Goal: Find specific page/section: Find specific page/section

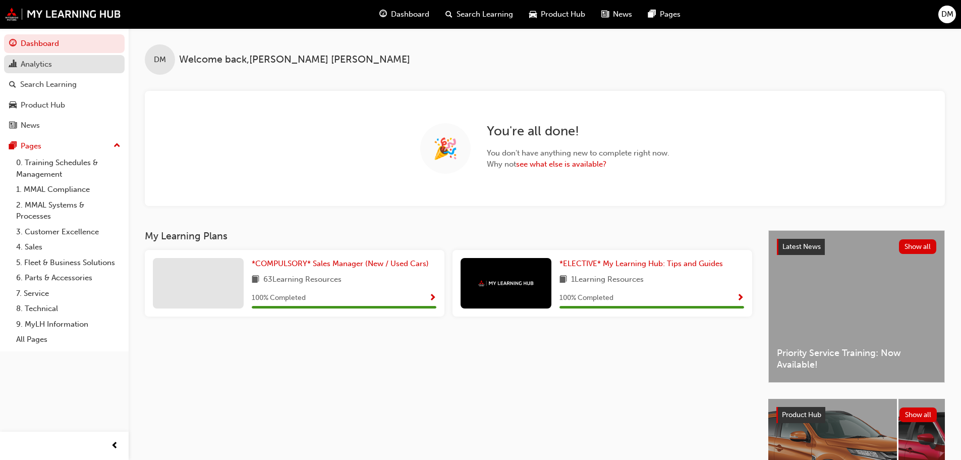
click at [33, 67] on div "Analytics" at bounding box center [36, 65] width 31 height 12
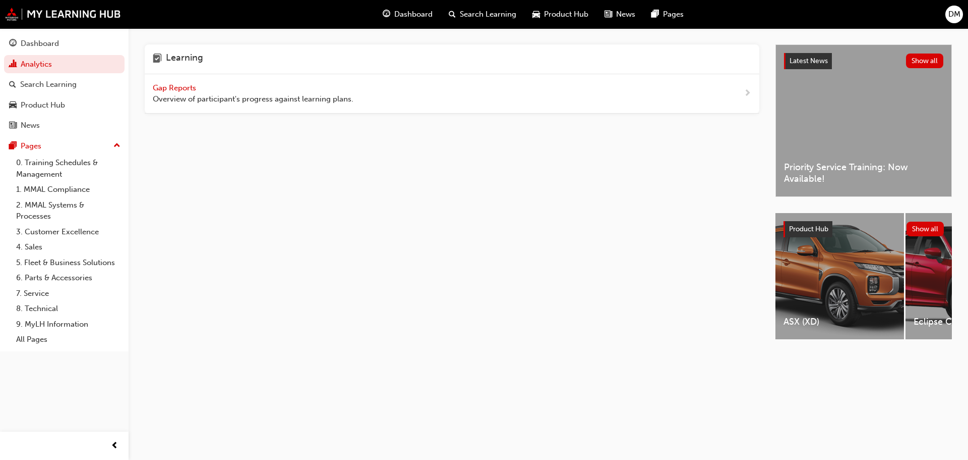
click at [183, 89] on span "Gap Reports" at bounding box center [175, 87] width 45 height 9
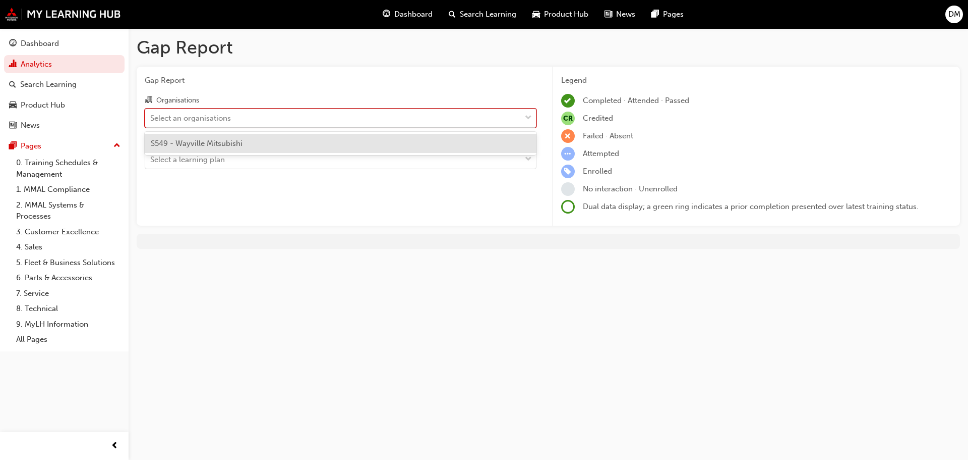
click at [297, 126] on div "Select an organisations" at bounding box center [333, 118] width 376 height 18
click at [151, 122] on input "Organisations option S549 - Wayville Mitsubishi focused, 1 of 1. 1 result avail…" at bounding box center [150, 117] width 1 height 9
click at [299, 145] on div "S549 - Wayville Mitsubishi" at bounding box center [341, 144] width 392 height 20
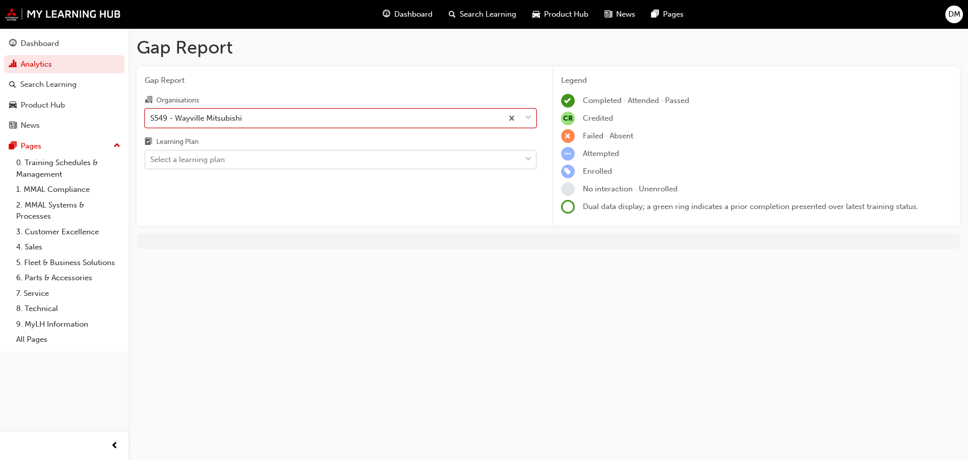
click at [295, 159] on div "Select a learning plan" at bounding box center [333, 160] width 376 height 18
click at [151, 159] on input "Learning Plan Select a learning plan" at bounding box center [150, 159] width 1 height 9
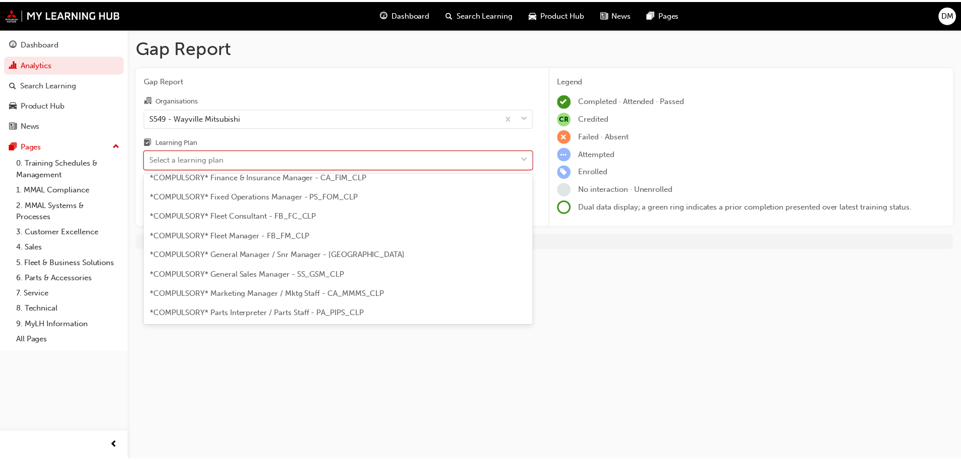
scroll to position [101, 0]
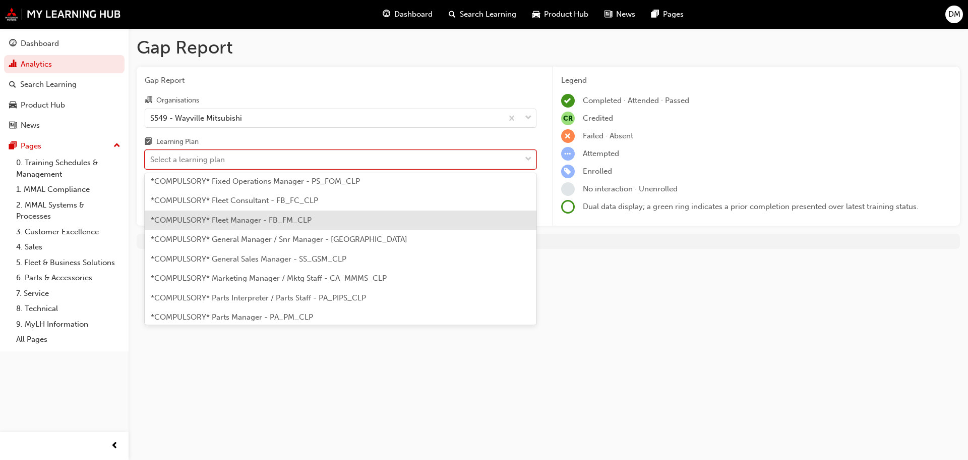
click at [279, 212] on div "*COMPULSORY* Fleet Manager - FB_FM_CLP" at bounding box center [341, 220] width 392 height 20
